Goal: Find specific page/section: Find specific page/section

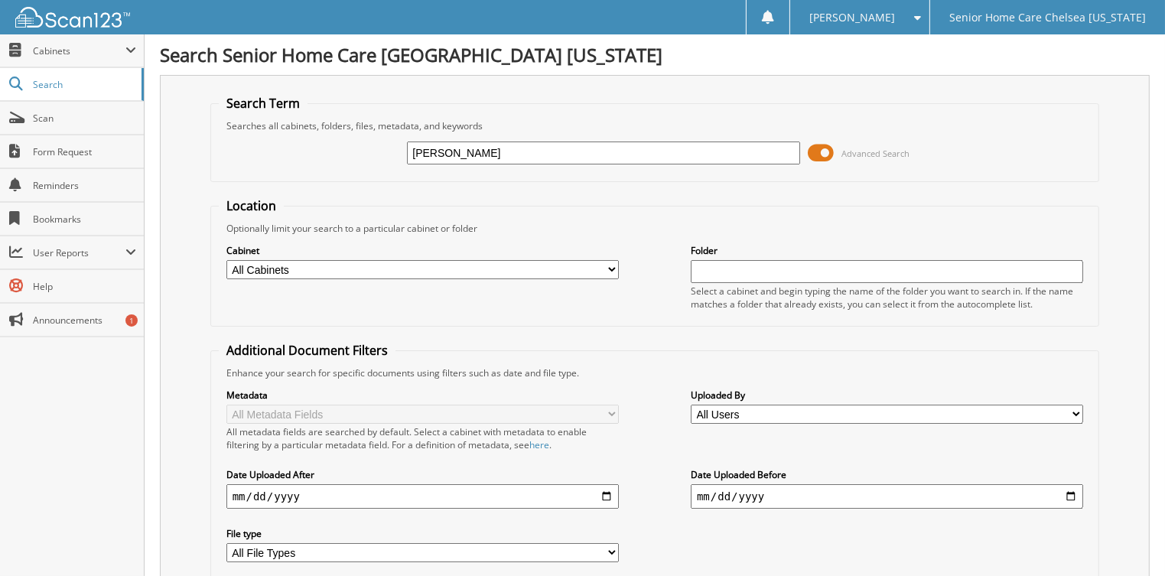
type input "[PERSON_NAME]"
click at [819, 145] on span at bounding box center [821, 153] width 26 height 23
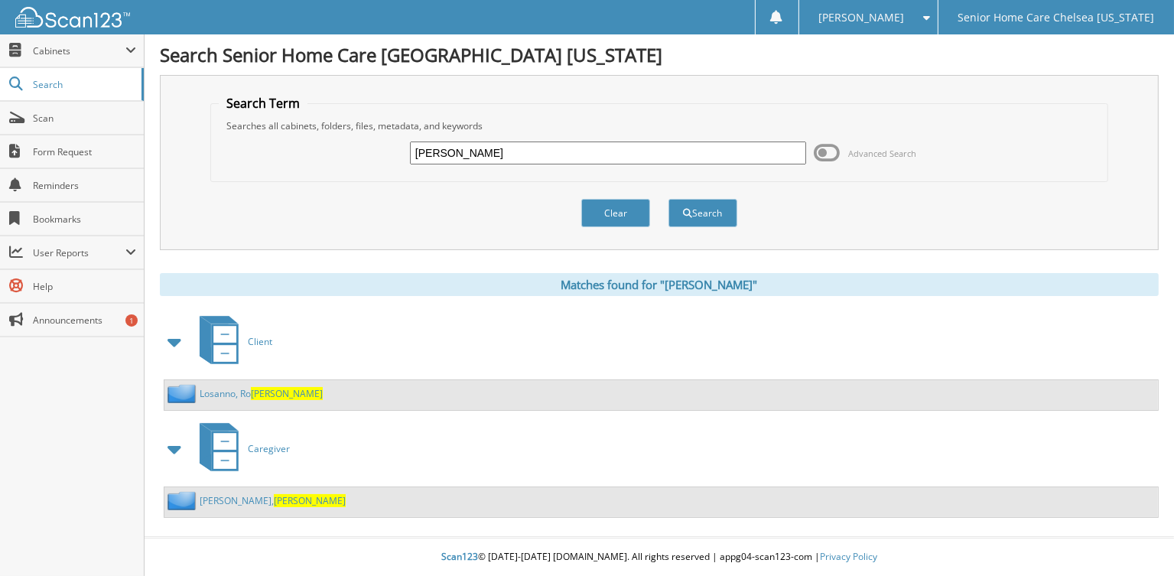
click at [489, 145] on input "linda" at bounding box center [608, 153] width 396 height 23
type input "l"
type input "lopez"
click at [669, 199] on button "Search" at bounding box center [703, 213] width 69 height 28
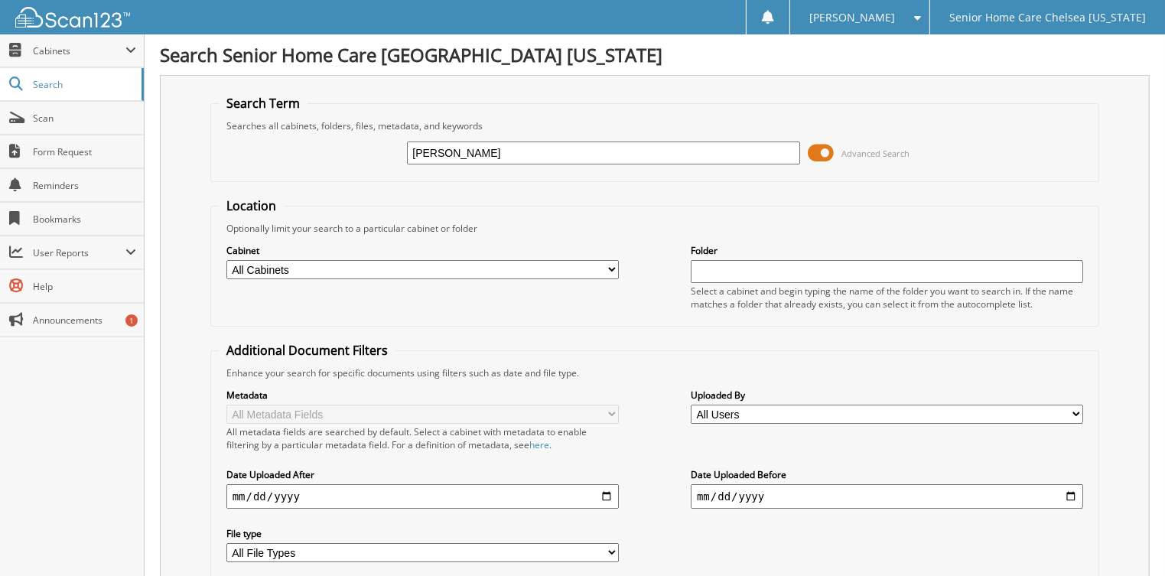
drag, startPoint x: 815, startPoint y: 149, endPoint x: 763, endPoint y: 183, distance: 61.3
click at [814, 151] on span at bounding box center [821, 153] width 26 height 23
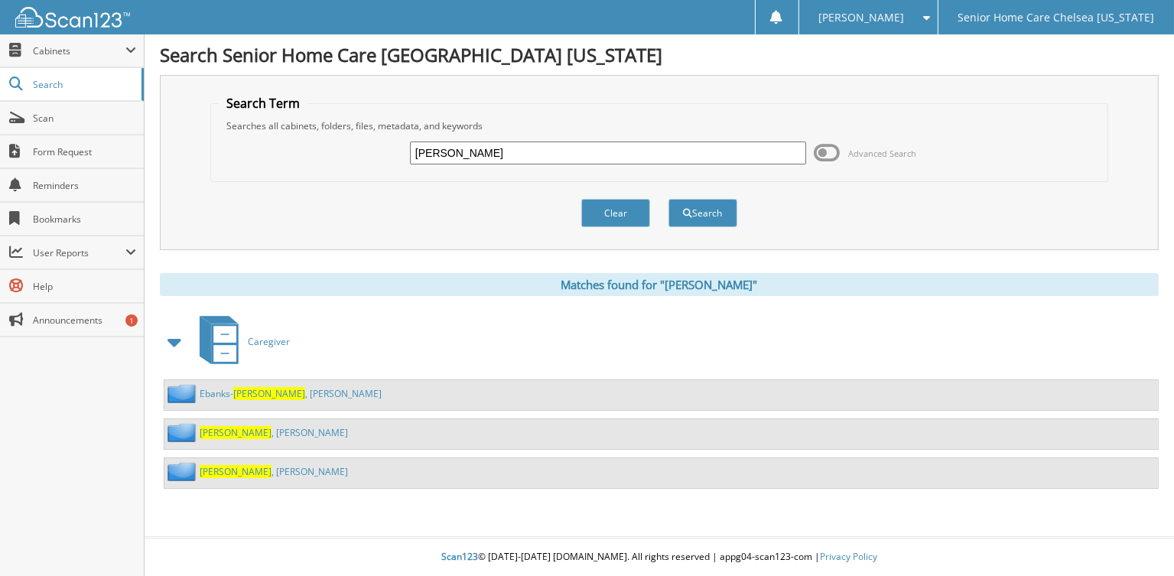
click at [478, 144] on input "lopez" at bounding box center [608, 153] width 396 height 23
type input "l"
type input "[PERSON_NAME]"
click at [669, 199] on button "Search" at bounding box center [703, 213] width 69 height 28
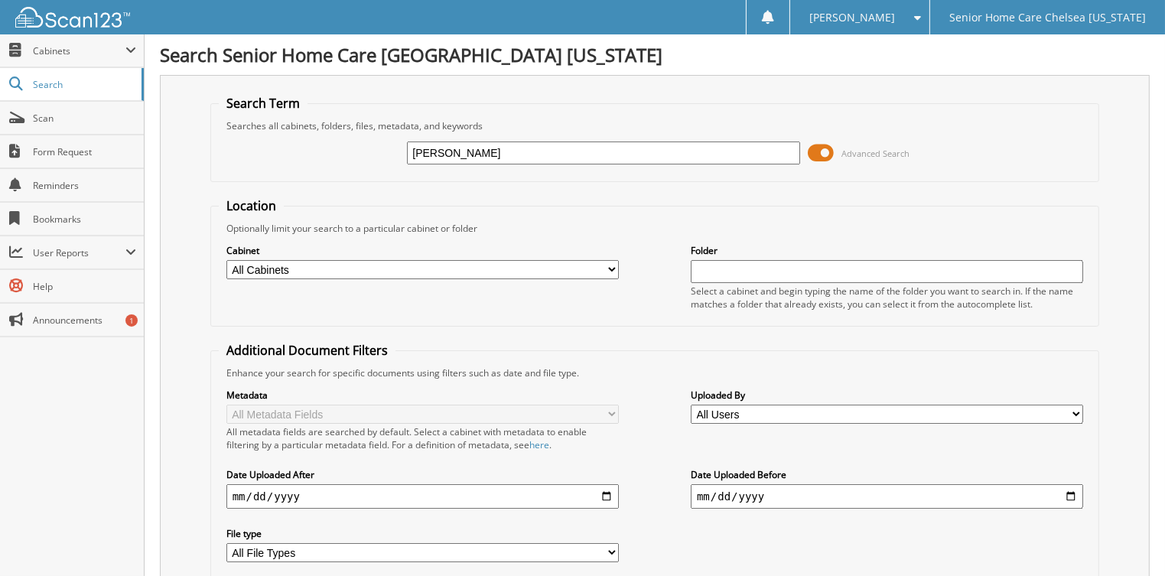
click at [817, 142] on span at bounding box center [821, 153] width 26 height 23
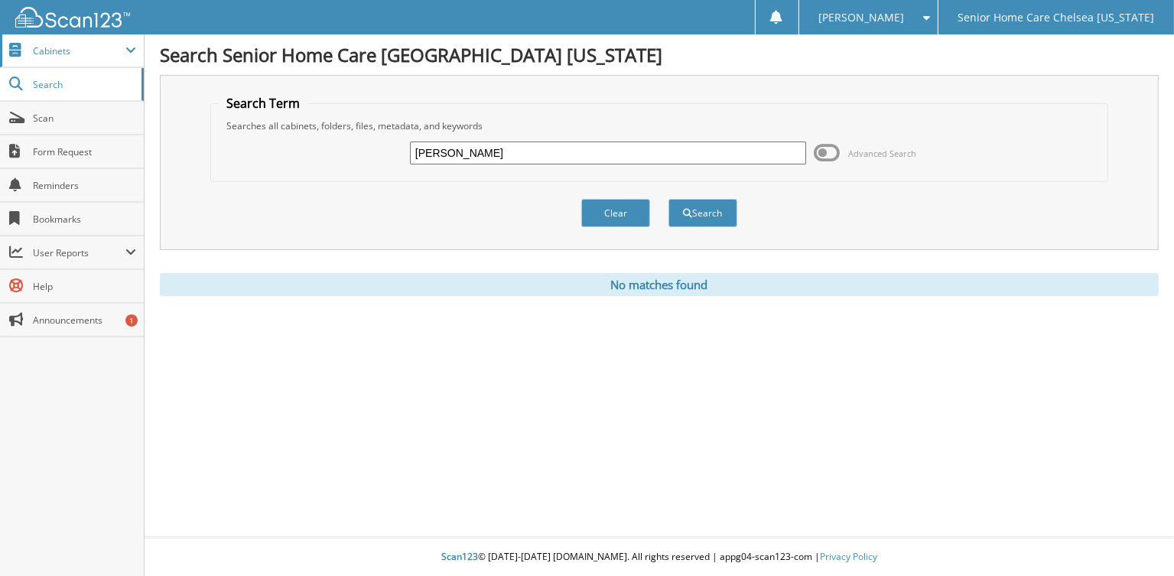
click at [89, 58] on span "Cabinets" at bounding box center [72, 50] width 144 height 33
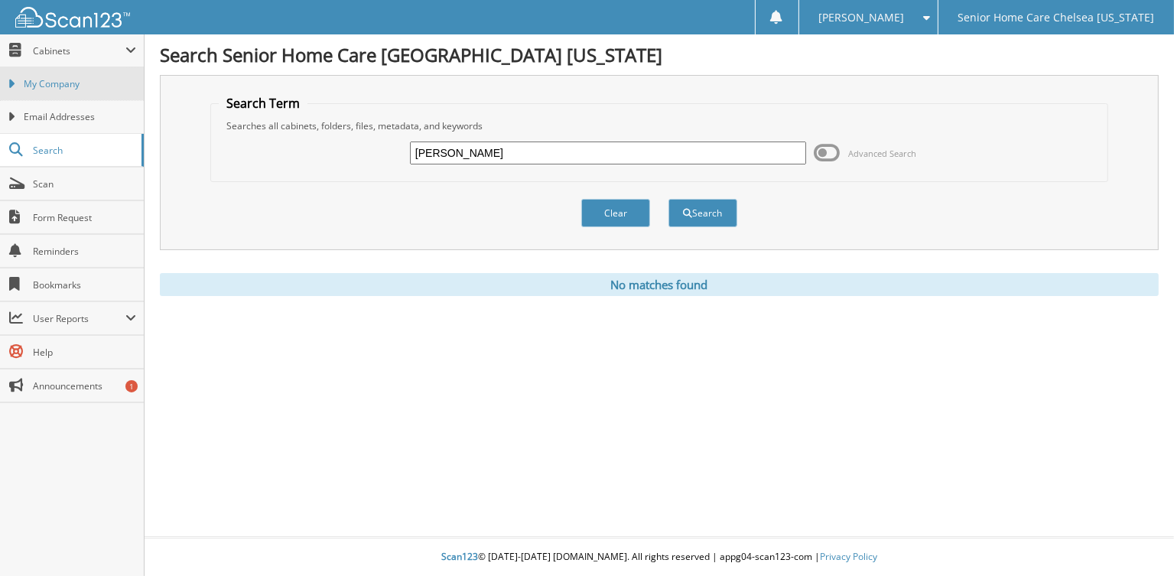
click at [89, 70] on link "My Company" at bounding box center [72, 83] width 144 height 33
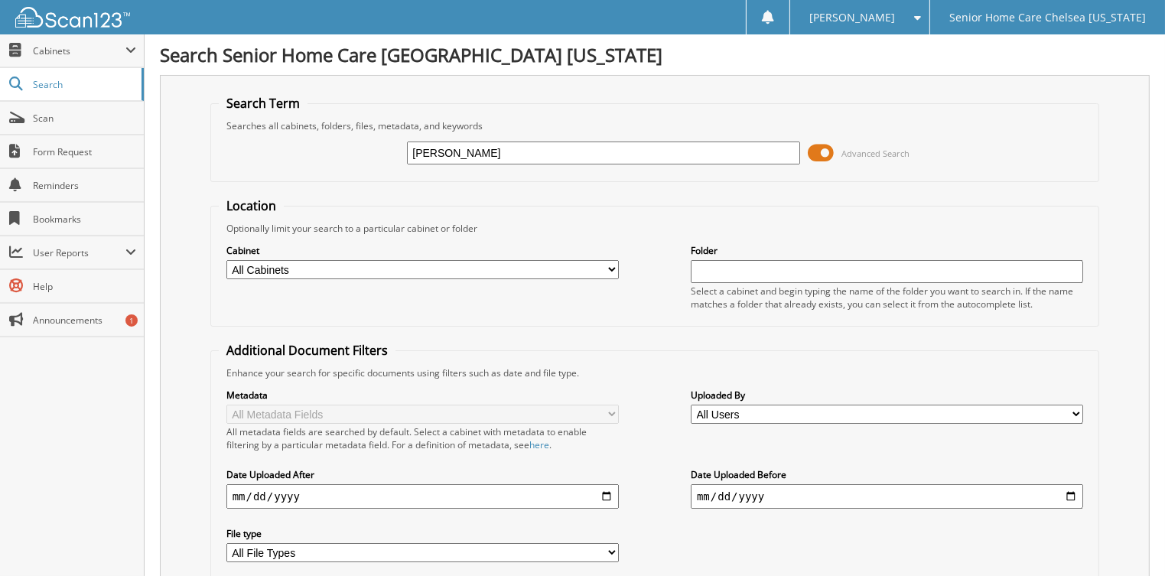
type input "[PERSON_NAME]"
click at [826, 145] on span at bounding box center [821, 153] width 26 height 23
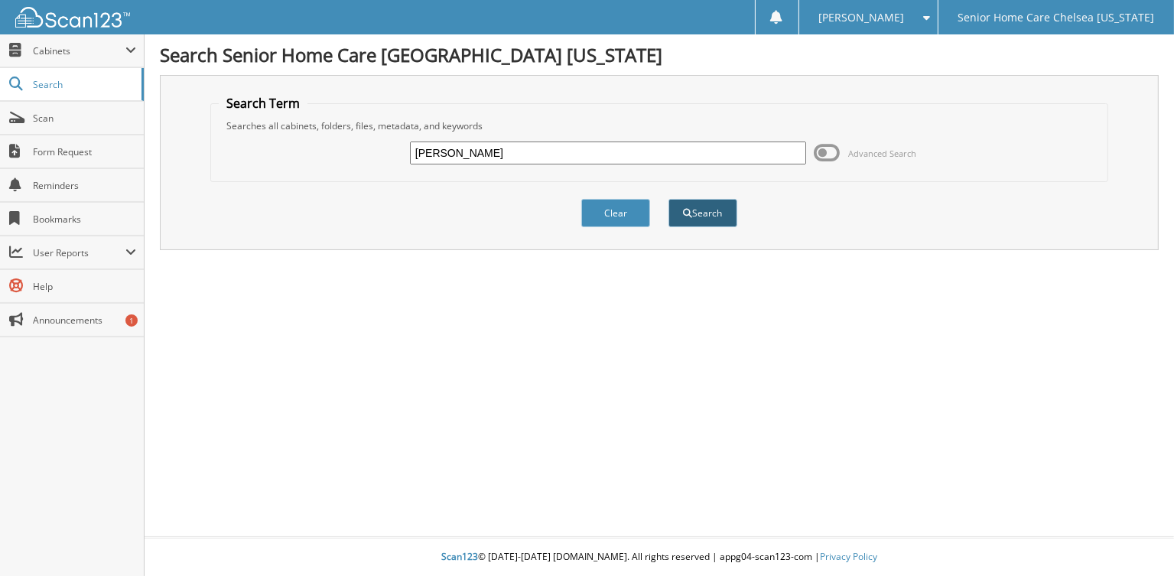
drag, startPoint x: 713, startPoint y: 201, endPoint x: 705, endPoint y: 205, distance: 8.6
click at [706, 205] on div "Clear Search" at bounding box center [658, 213] width 897 height 62
click at [705, 205] on button "Search" at bounding box center [703, 213] width 69 height 28
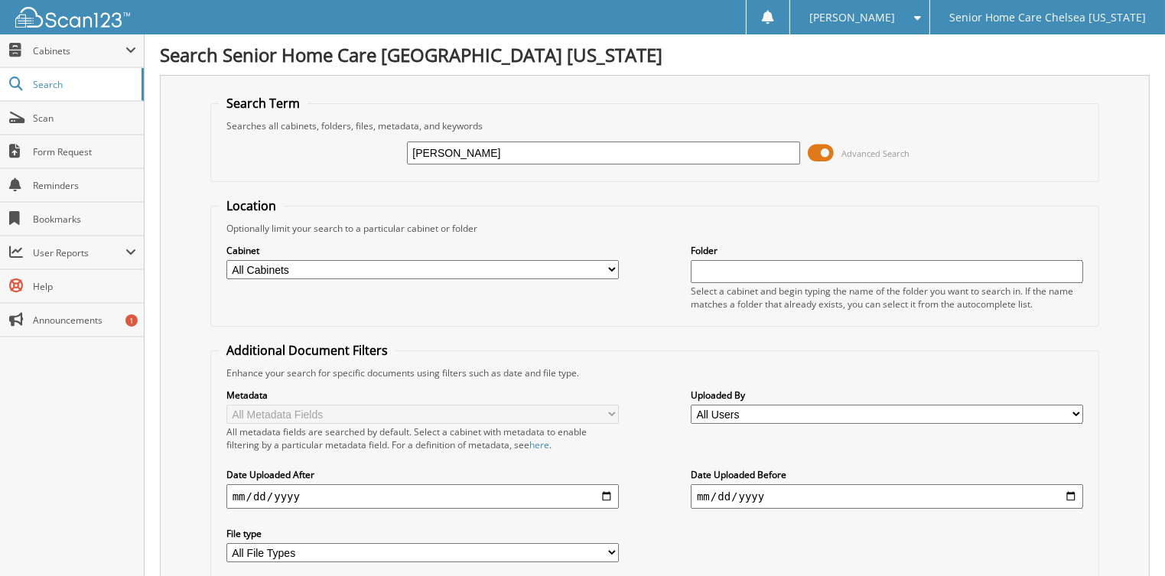
click at [807, 150] on div "[PERSON_NAME] Advanced Search" at bounding box center [655, 152] width 873 height 41
drag, startPoint x: 813, startPoint y: 155, endPoint x: 802, endPoint y: 162, distance: 13.4
click at [809, 158] on span at bounding box center [821, 153] width 26 height 23
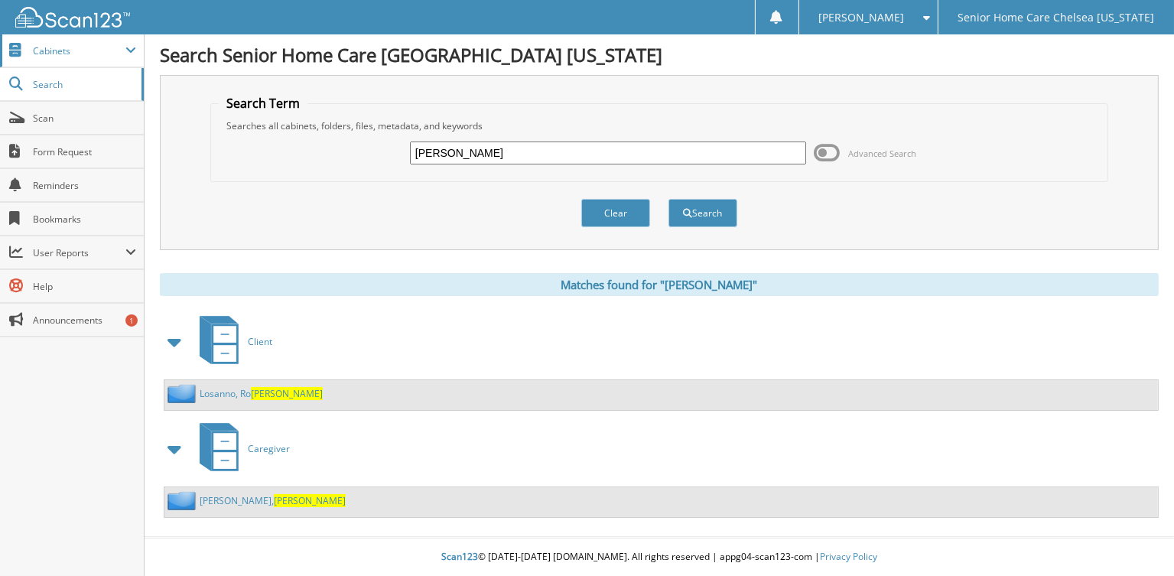
click at [104, 48] on span "Cabinets" at bounding box center [79, 50] width 93 height 13
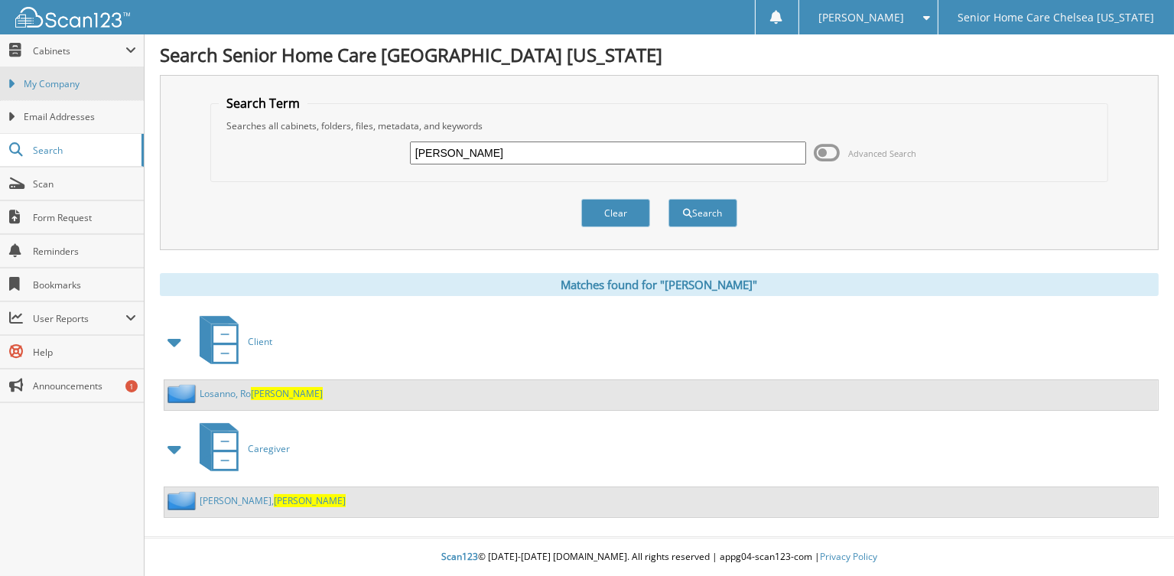
click at [101, 89] on span "My Company" at bounding box center [80, 84] width 112 height 14
